Goal: Check status: Check status

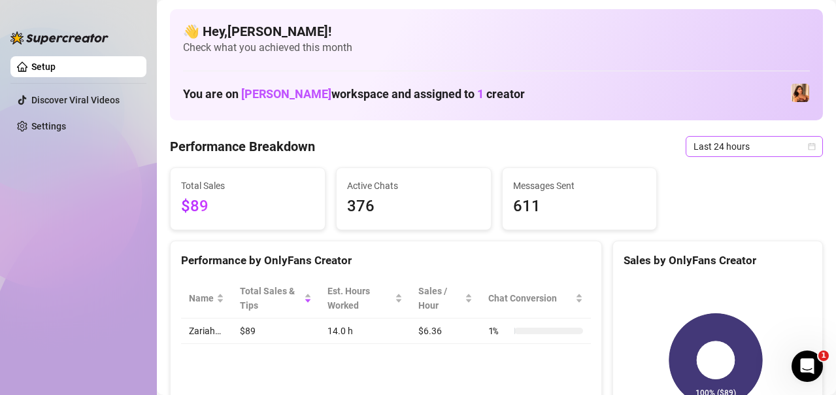
click at [734, 148] on span "Last 24 hours" at bounding box center [754, 147] width 122 height 20
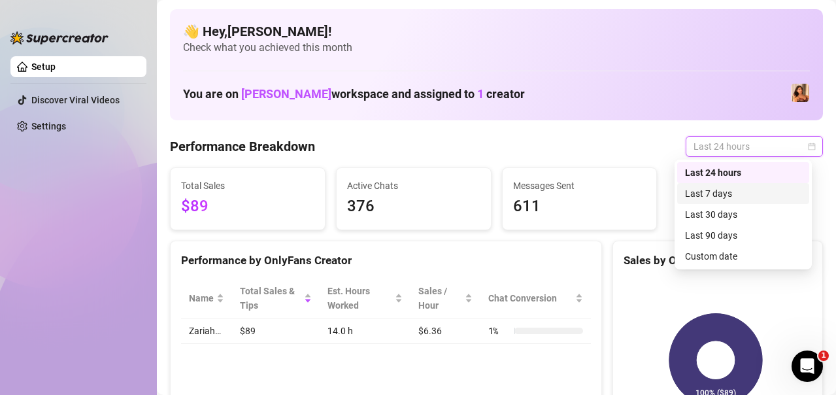
click at [729, 192] on div "Last 7 days" at bounding box center [743, 193] width 116 height 14
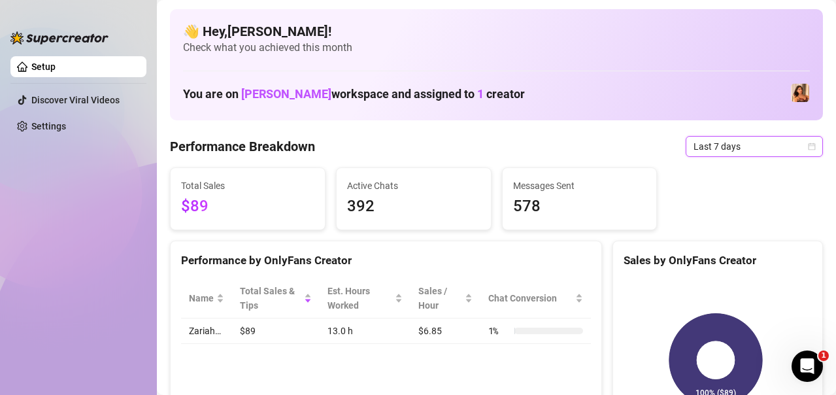
click at [727, 146] on span "Last 7 days" at bounding box center [754, 147] width 122 height 20
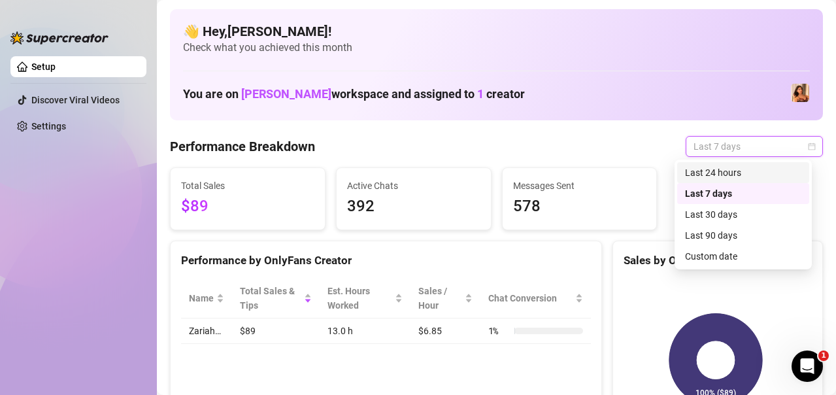
click at [713, 176] on div "Last 24 hours" at bounding box center [743, 172] width 116 height 14
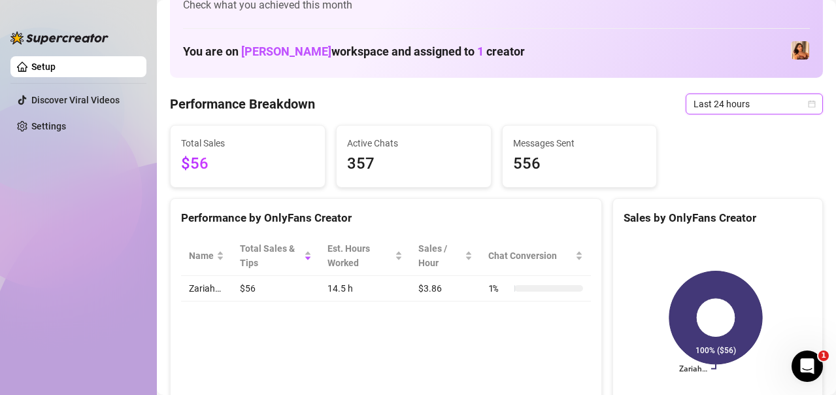
scroll to position [65, 0]
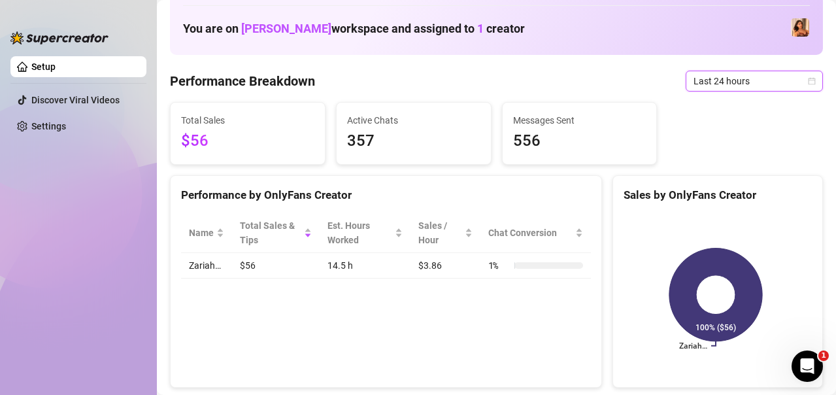
click at [713, 80] on span "Last 24 hours" at bounding box center [754, 81] width 122 height 20
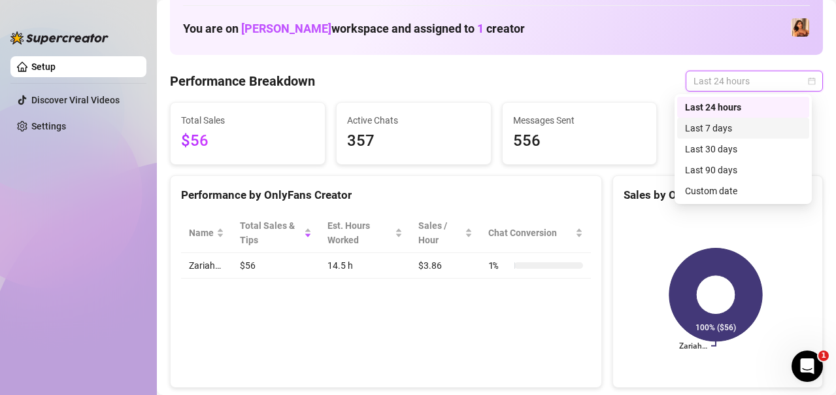
click at [715, 126] on div "Last 7 days" at bounding box center [743, 128] width 116 height 14
click at [721, 81] on span "Last 7 days" at bounding box center [754, 81] width 122 height 20
click at [708, 105] on div "Last 24 hours" at bounding box center [743, 107] width 116 height 14
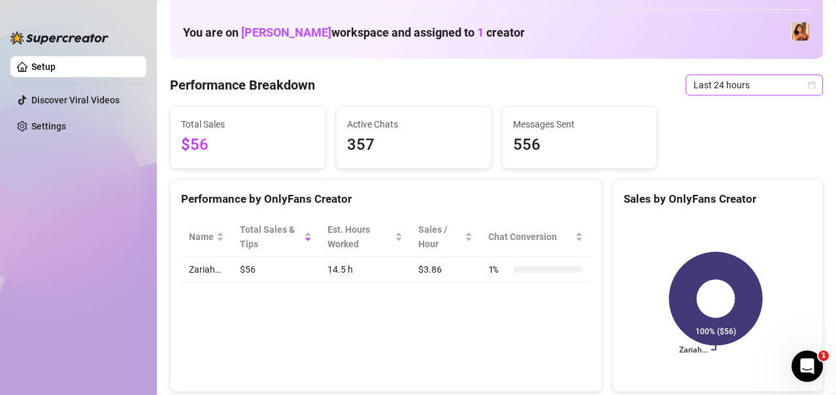
scroll to position [0, 0]
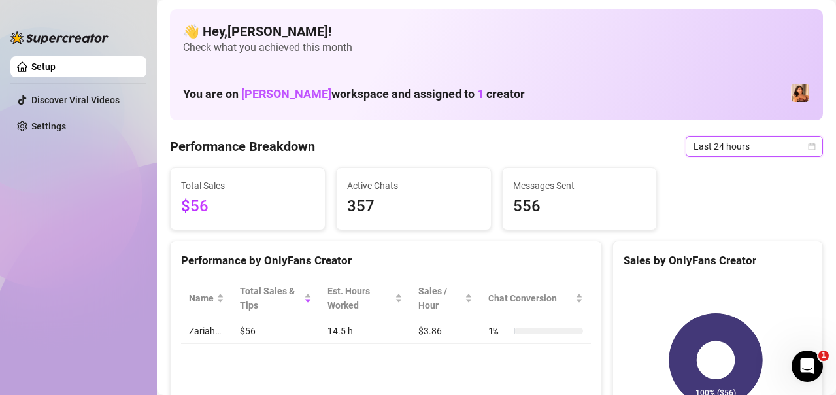
click at [758, 149] on span "Last 24 hours" at bounding box center [754, 147] width 122 height 20
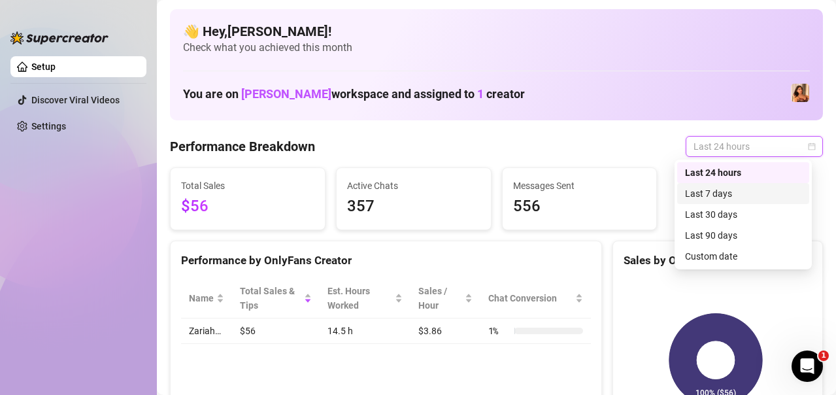
click at [717, 191] on div "Last 7 days" at bounding box center [743, 193] width 116 height 14
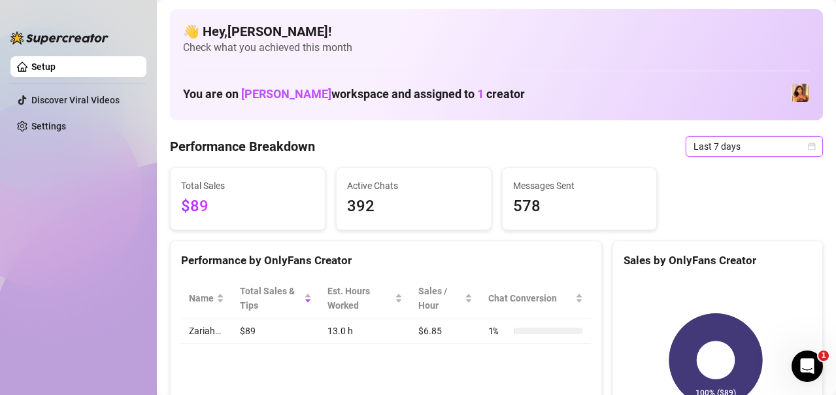
click at [746, 145] on span "Last 7 days" at bounding box center [754, 147] width 122 height 20
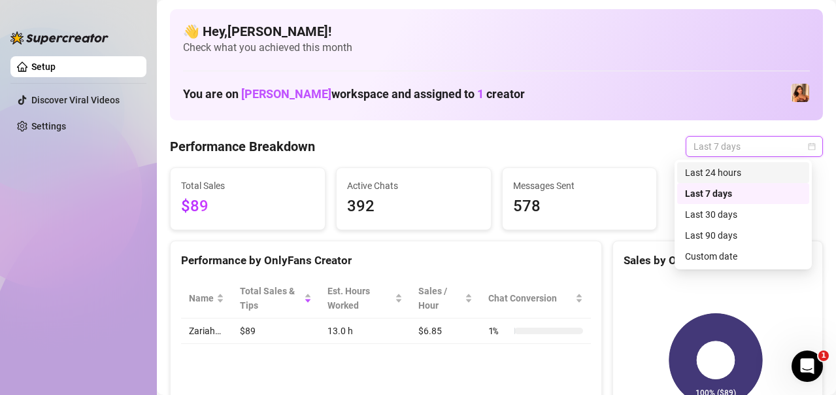
click at [721, 163] on div "Last 24 hours" at bounding box center [743, 172] width 132 height 21
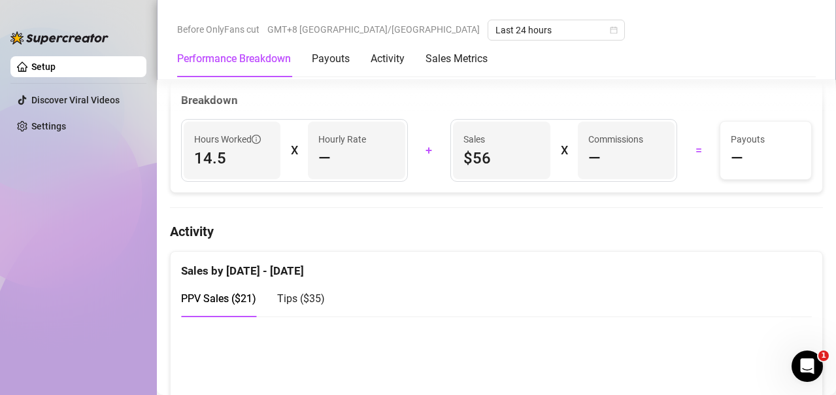
scroll to position [523, 0]
